Goal: Book appointment/travel/reservation

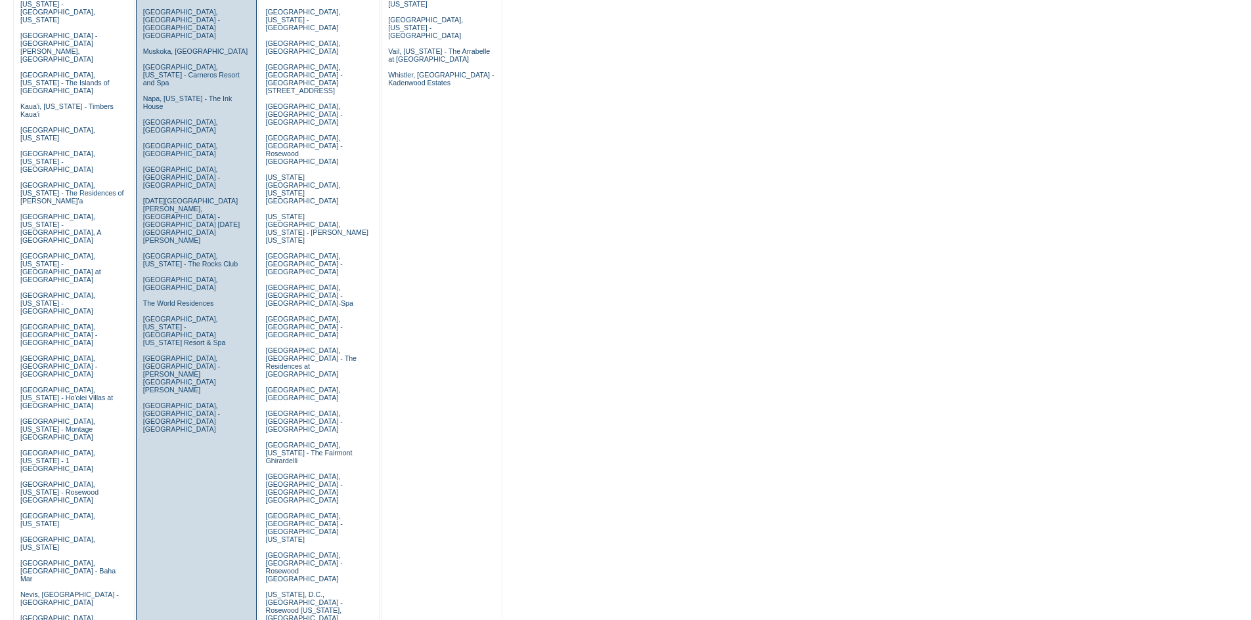
scroll to position [460, 0]
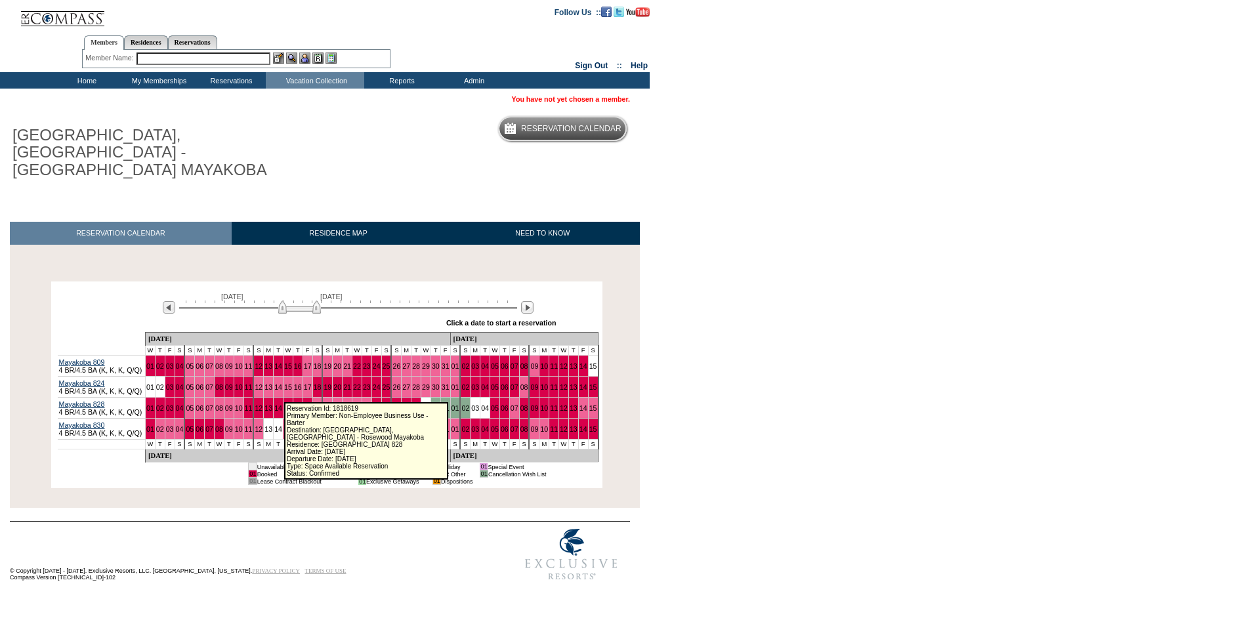
click at [284, 404] on link "15" at bounding box center [288, 408] width 8 height 8
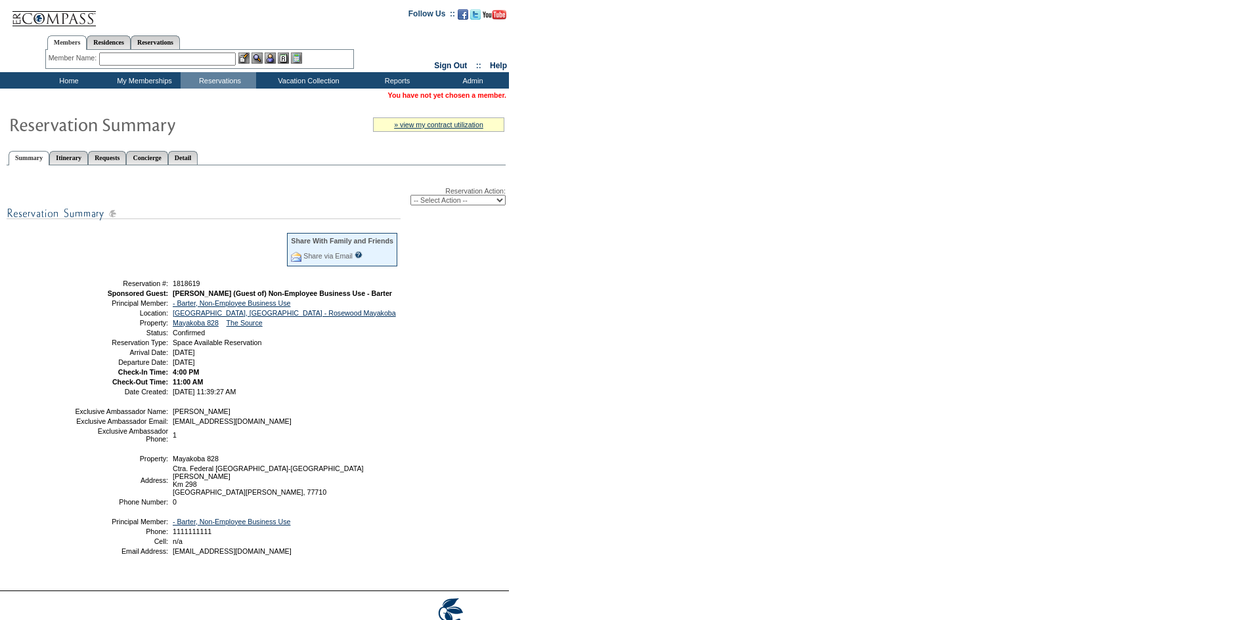
click at [77, 17] on img at bounding box center [53, 13] width 85 height 27
